Goal: Information Seeking & Learning: Learn about a topic

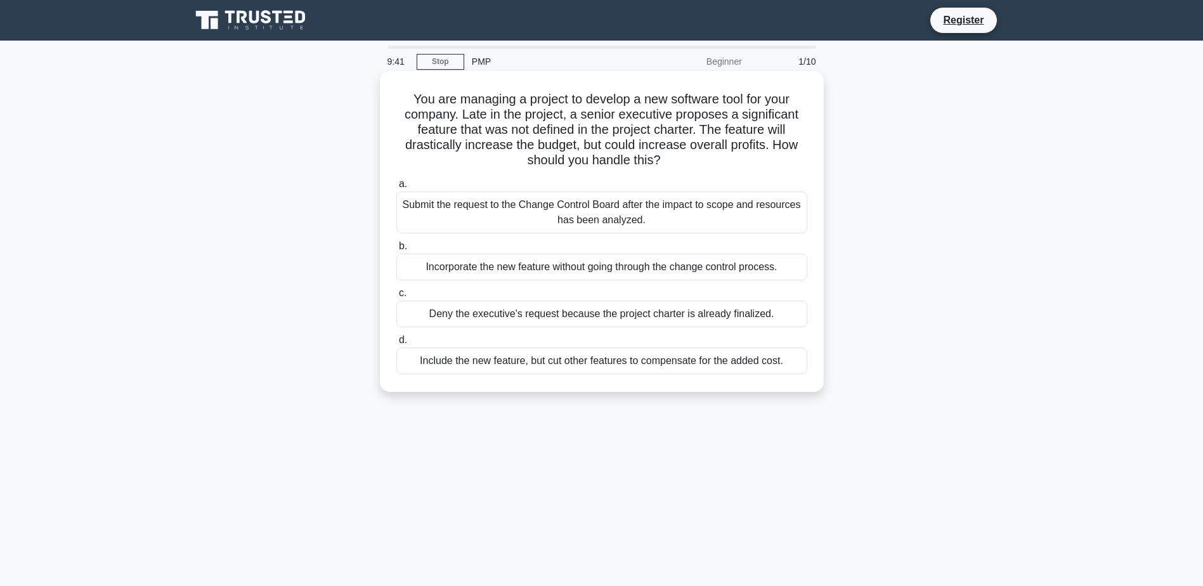
click at [512, 214] on div "Submit the request to the Change Control Board after the impact to scope and re…" at bounding box center [601, 213] width 411 height 42
click at [396, 188] on input "a. Submit the request to the Change Control Board after the impact to scope and…" at bounding box center [396, 184] width 0 height 8
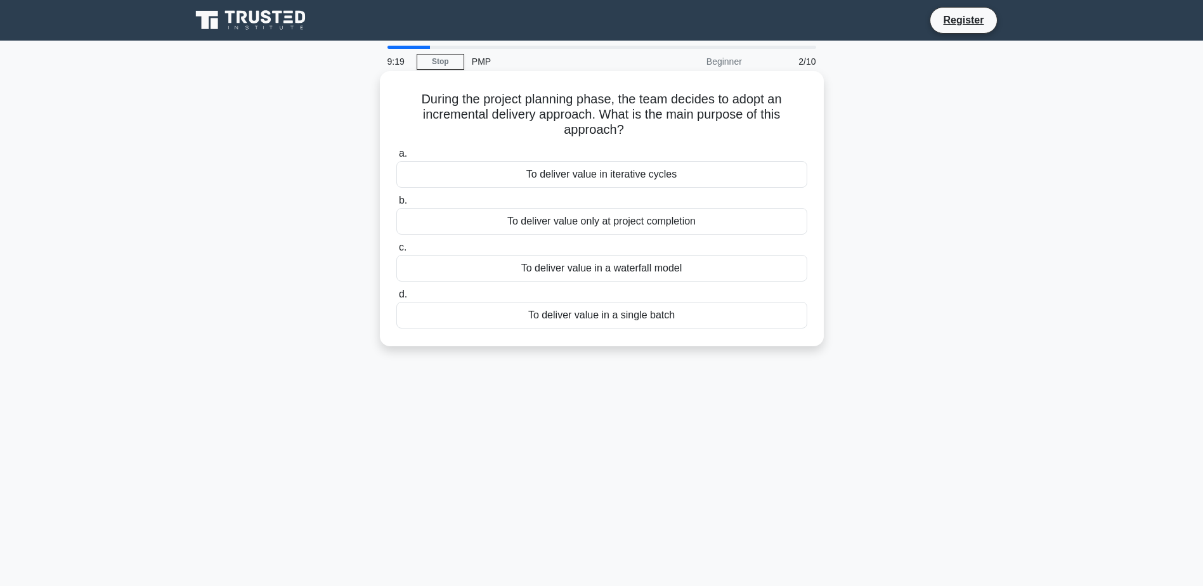
click at [550, 176] on div "To deliver value in iterative cycles" at bounding box center [601, 174] width 411 height 27
click at [396, 158] on input "a. To deliver value in iterative cycles" at bounding box center [396, 154] width 0 height 8
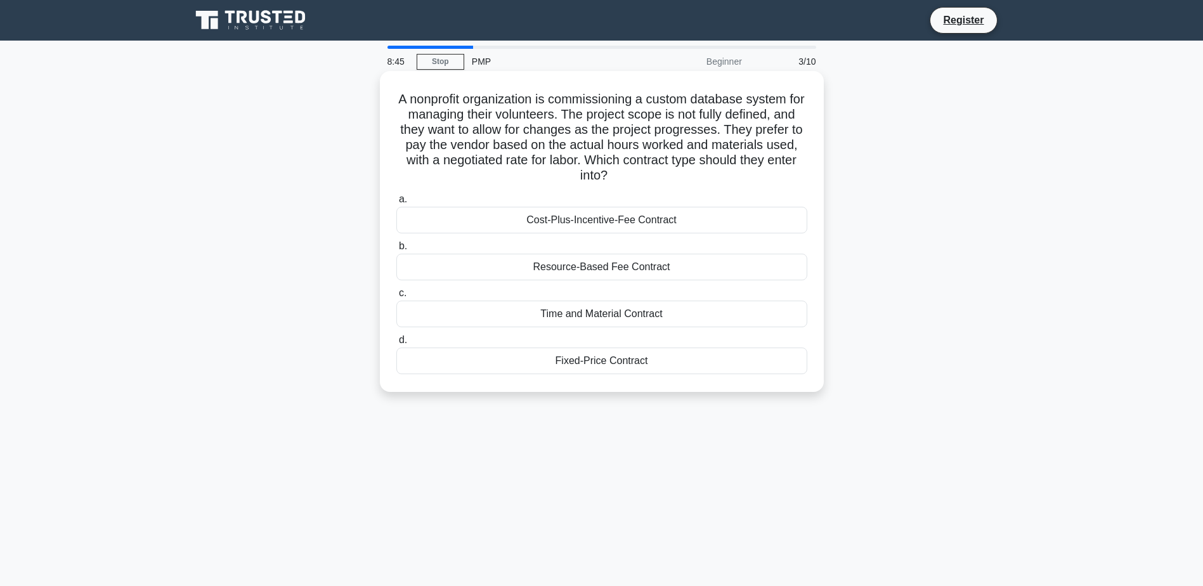
click at [563, 362] on div "Fixed-Price Contract" at bounding box center [601, 361] width 411 height 27
click at [396, 344] on input "d. Fixed-Price Contract" at bounding box center [396, 340] width 0 height 8
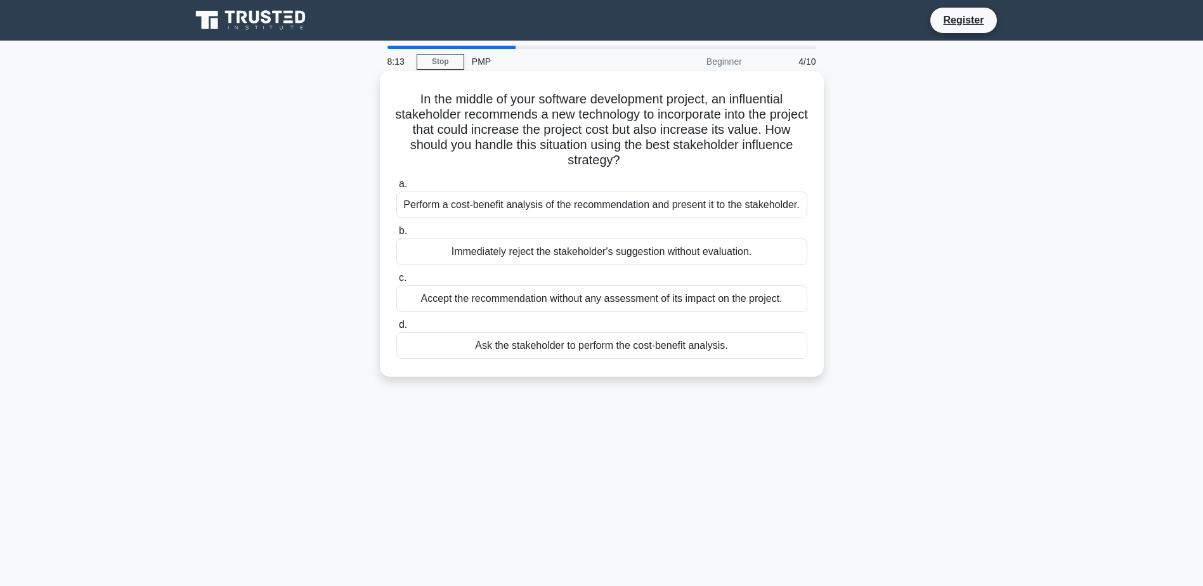
click at [541, 354] on div "Ask the stakeholder to perform the cost-benefit analysis." at bounding box center [601, 345] width 411 height 27
click at [396, 329] on input "d. Ask the stakeholder to perform the cost-benefit analysis." at bounding box center [396, 325] width 0 height 8
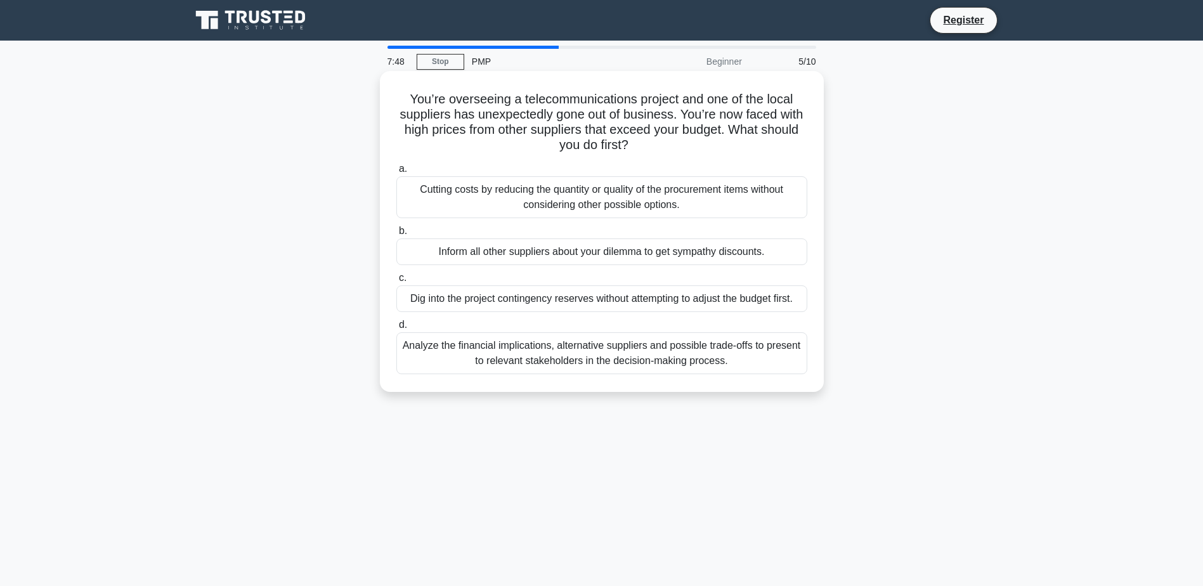
click at [482, 344] on div "Analyze the financial implications, alternative suppliers and possible trade-of…" at bounding box center [601, 353] width 411 height 42
click at [396, 329] on input "d. Analyze the financial implications, alternative suppliers and possible trade…" at bounding box center [396, 325] width 0 height 8
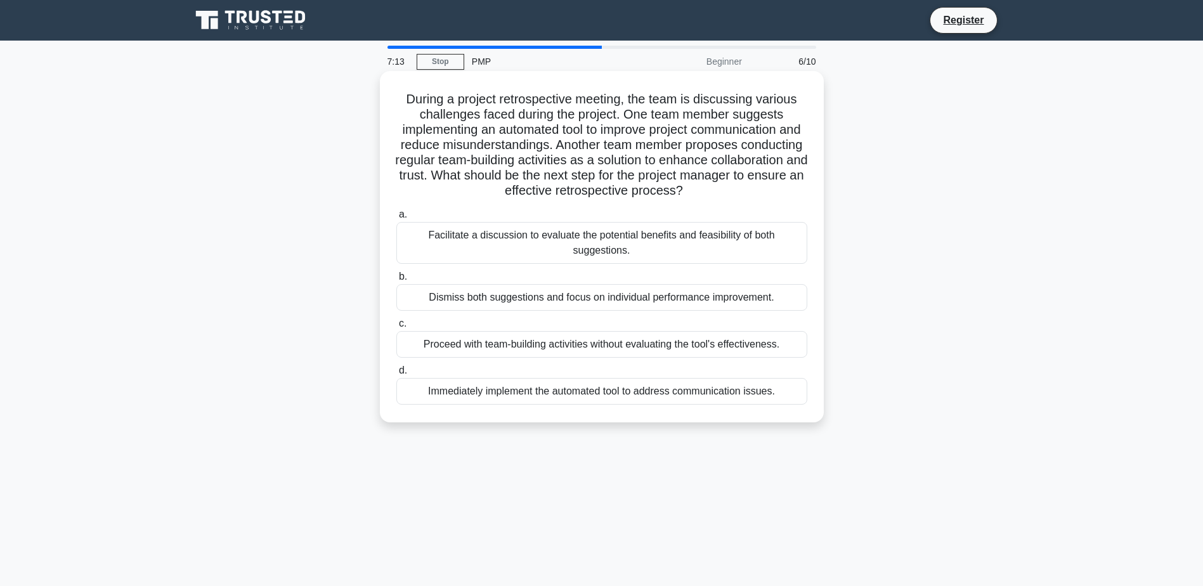
click at [445, 244] on div "Facilitate a discussion to evaluate the potential benefits and feasibility of b…" at bounding box center [601, 243] width 411 height 42
click at [396, 219] on input "a. Facilitate a discussion to evaluate the potential benefits and feasibility o…" at bounding box center [396, 215] width 0 height 8
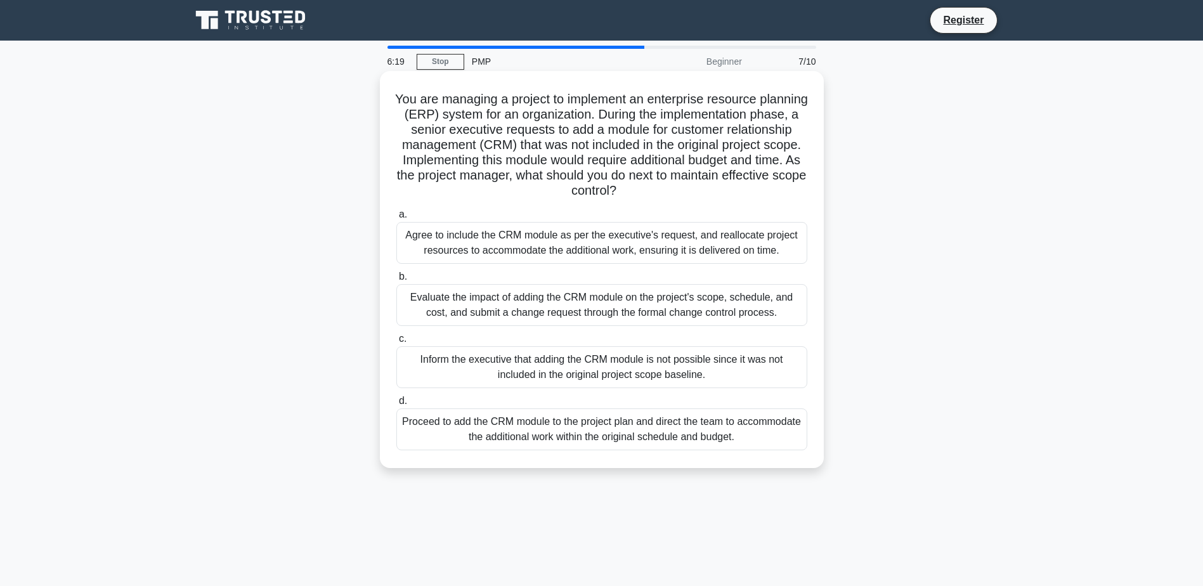
click at [471, 301] on div "Evaluate the impact of adding the CRM module on the project's scope, schedule, …" at bounding box center [601, 305] width 411 height 42
click at [396, 281] on input "b. Evaluate the impact of adding the CRM module on the project's scope, schedul…" at bounding box center [396, 277] width 0 height 8
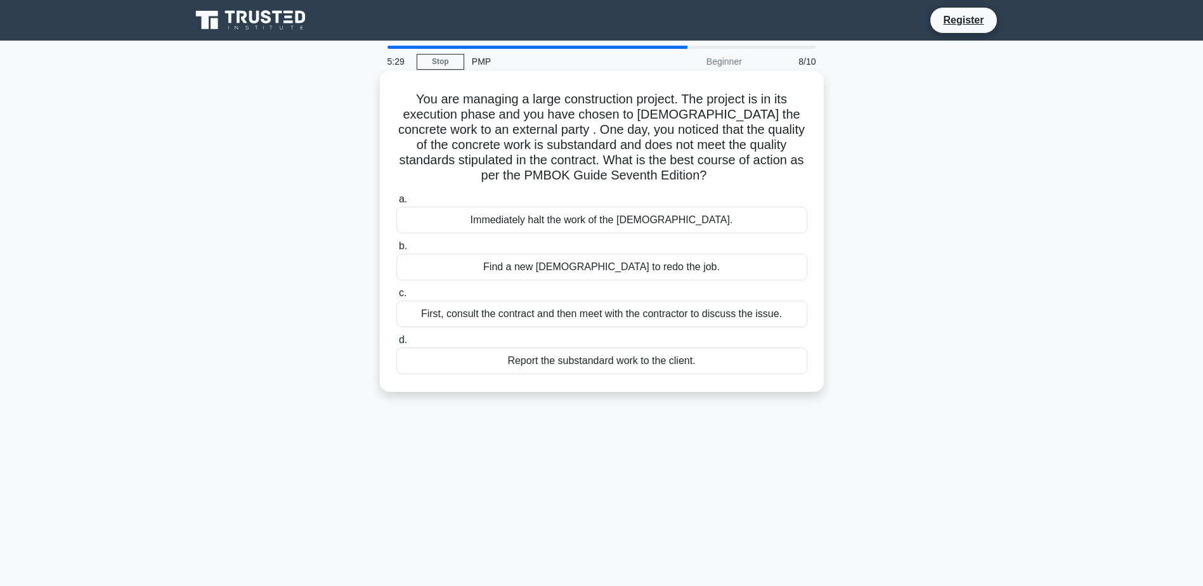
click at [471, 313] on div "First, consult the contract and then meet with the contractor to discuss the is…" at bounding box center [601, 314] width 411 height 27
click at [396, 297] on input "c. First, consult the contract and then meet with the contractor to discuss the…" at bounding box center [396, 293] width 0 height 8
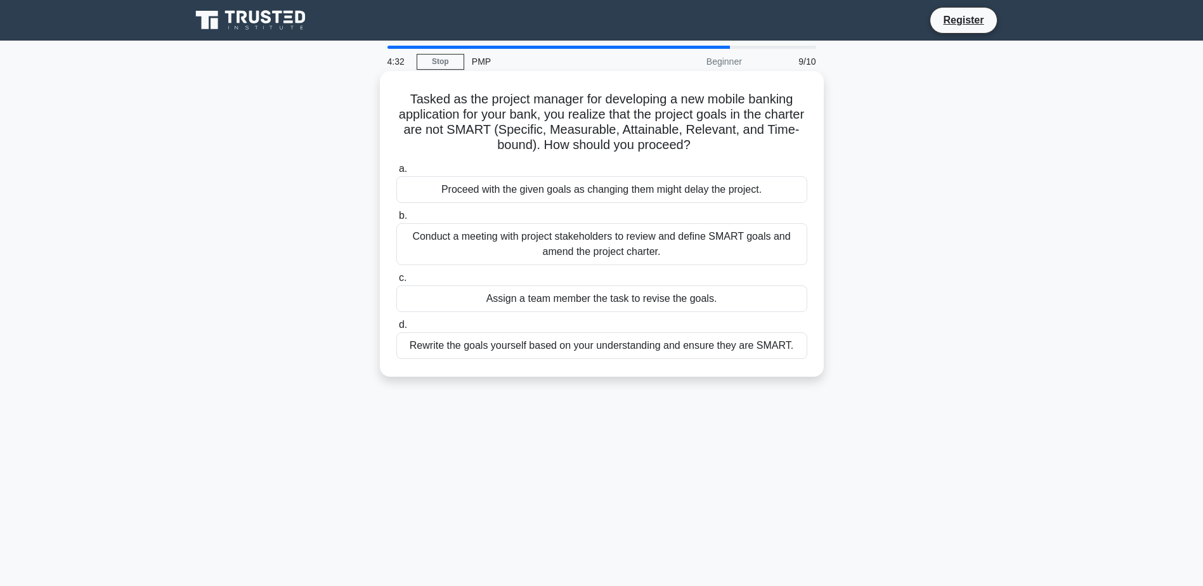
click at [618, 248] on div "Conduct a meeting with project stakeholders to review and define SMART goals an…" at bounding box center [601, 244] width 411 height 42
click at [396, 220] on input "b. Conduct a meeting with project stakeholders to review and define SMART goals…" at bounding box center [396, 216] width 0 height 8
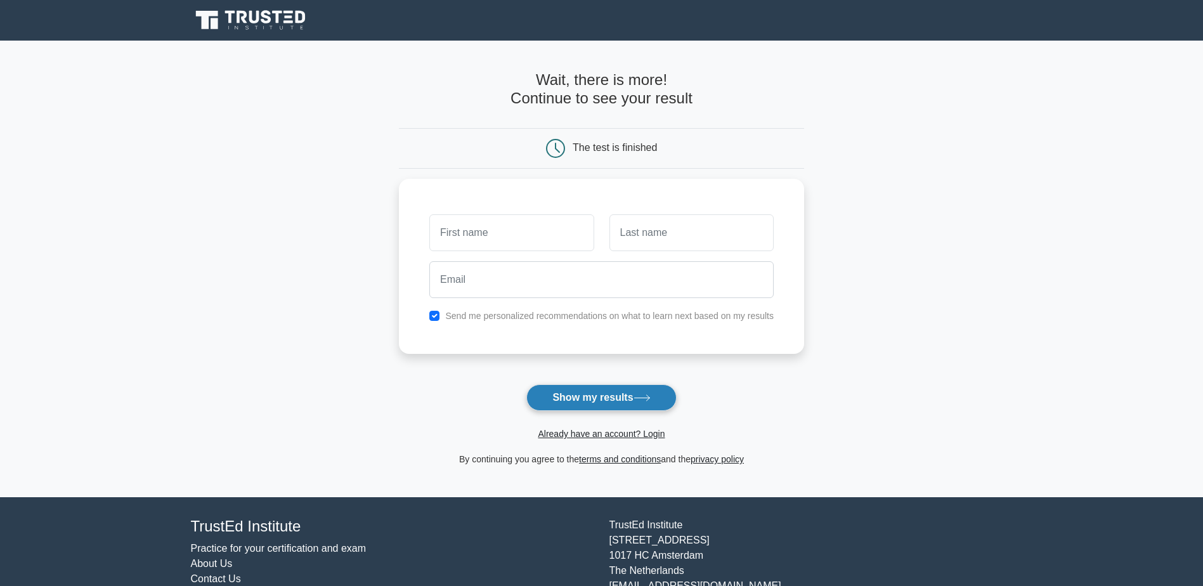
click at [589, 398] on button "Show my results" at bounding box center [601, 397] width 150 height 27
click at [479, 230] on input "text" at bounding box center [511, 229] width 164 height 37
type input "vidhya"
type input "Avva"
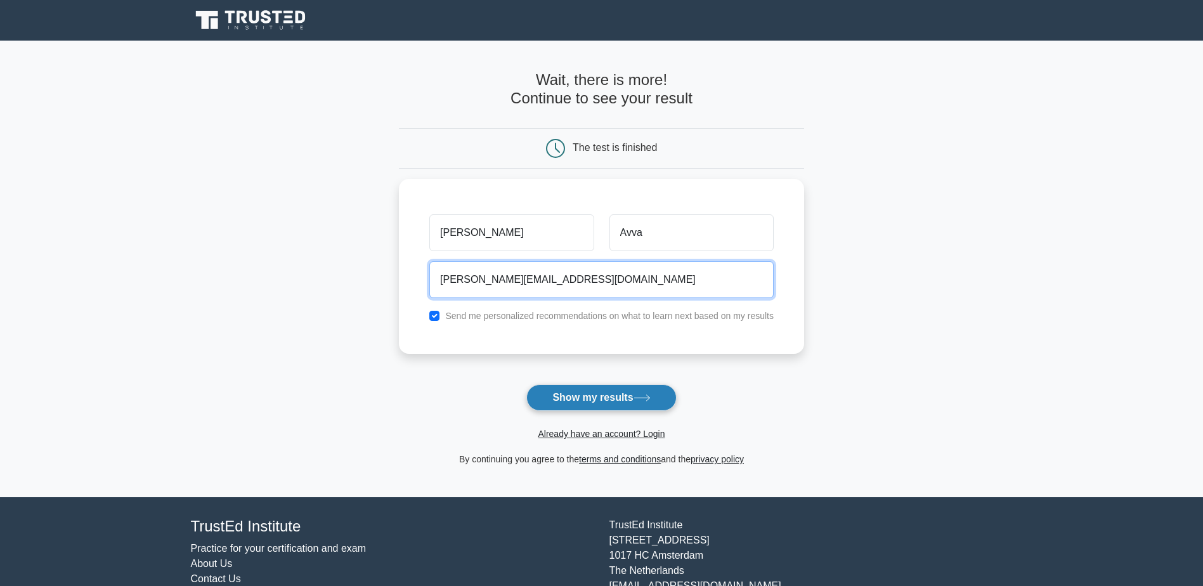
type input "vidhyalakshmi.aps@gmail.com"
click at [549, 399] on button "Show my results" at bounding box center [601, 397] width 150 height 27
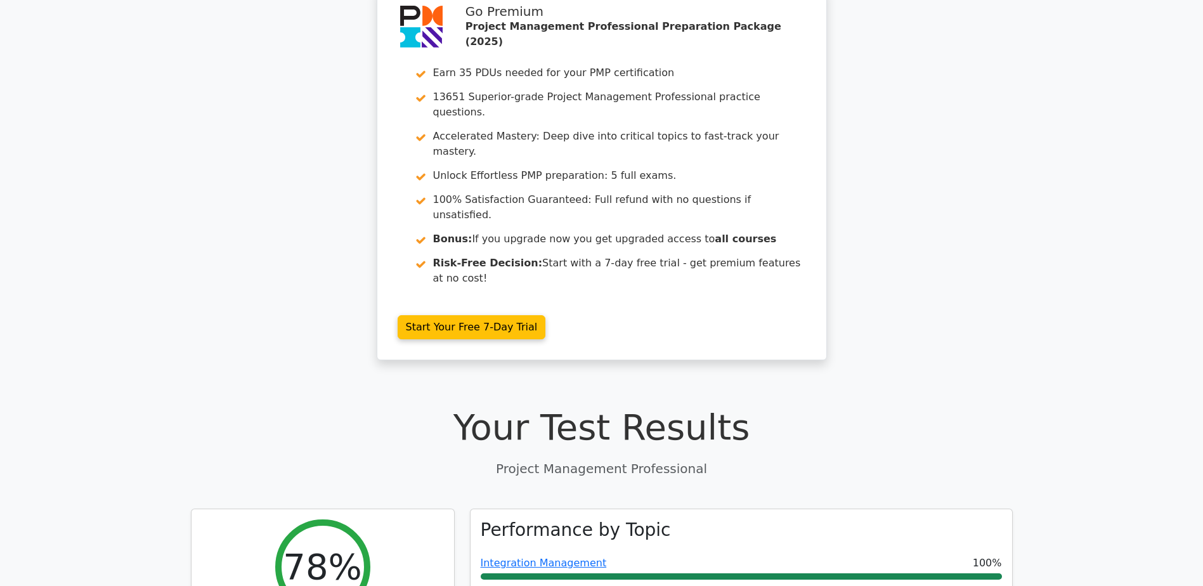
scroll to position [254, 0]
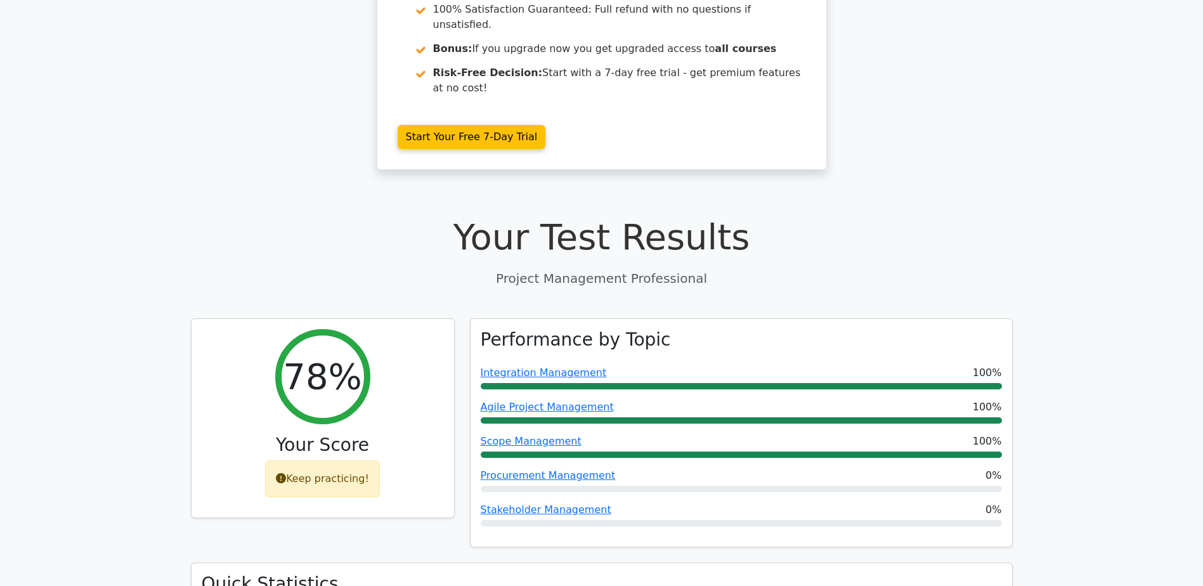
drag, startPoint x: 136, startPoint y: 426, endPoint x: 123, endPoint y: 430, distance: 13.9
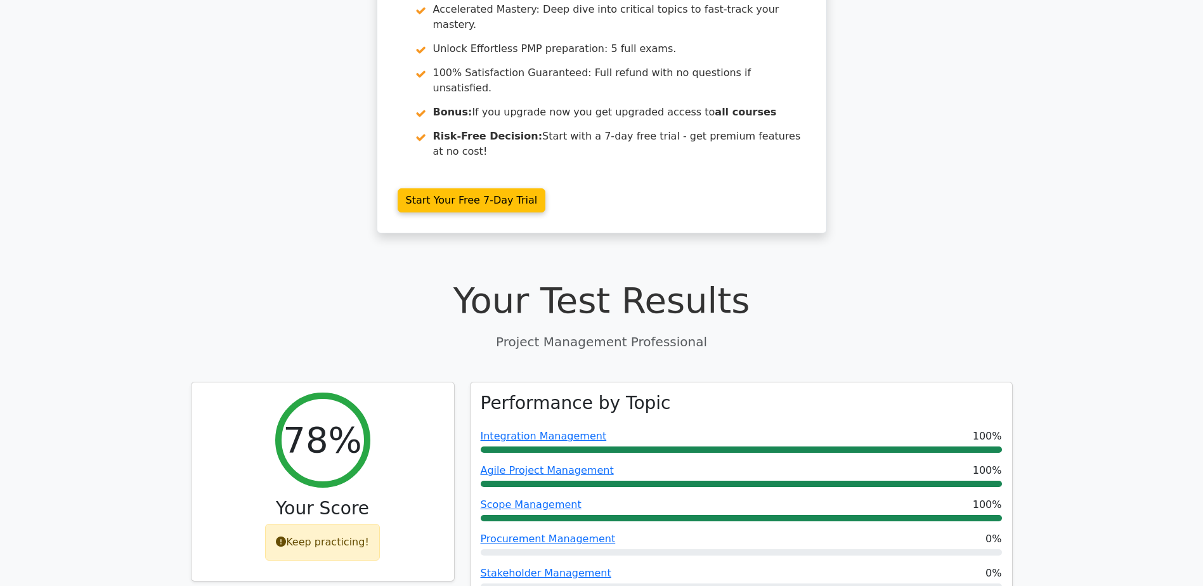
scroll to position [0, 0]
